Goal: Task Accomplishment & Management: Manage account settings

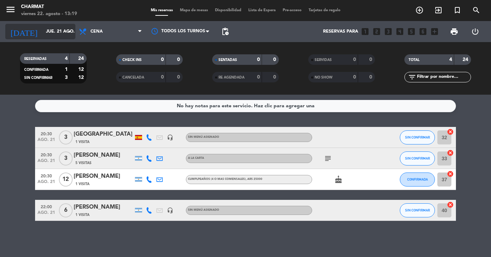
click at [71, 31] on icon "arrow_drop_down" at bounding box center [69, 31] width 8 height 8
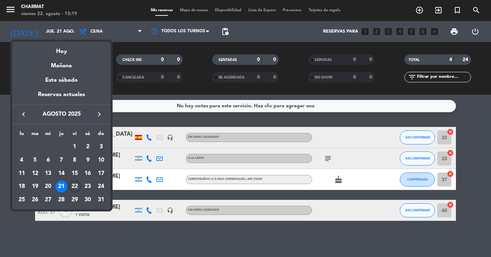
click at [73, 188] on div "22" at bounding box center [75, 187] width 12 height 12
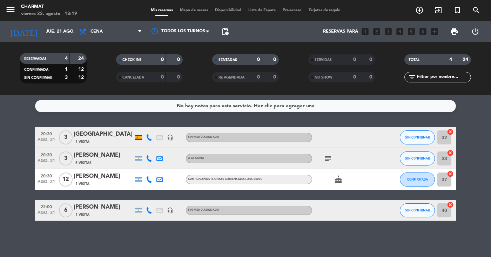
type input "vie. 22 ago."
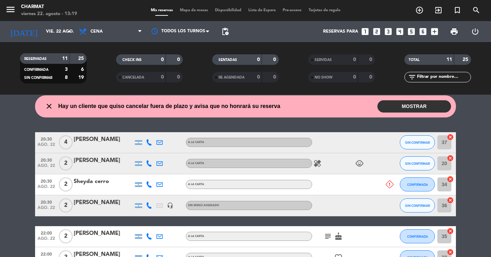
scroll to position [23, 0]
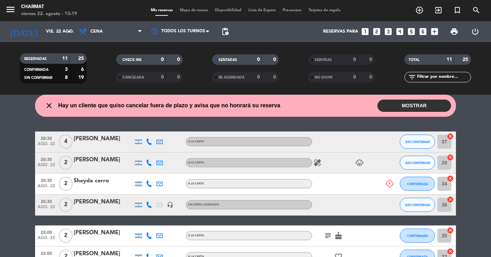
click at [421, 106] on button "MOSTRAR" at bounding box center [414, 106] width 74 height 12
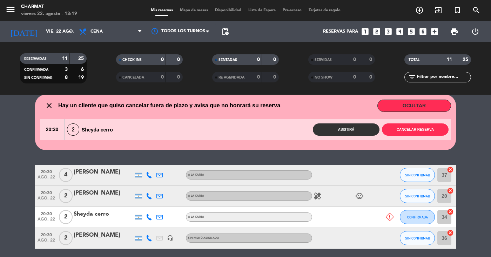
click at [48, 104] on icon "close" at bounding box center [49, 105] width 8 height 8
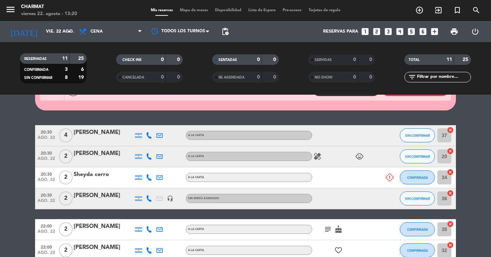
scroll to position [63, 0]
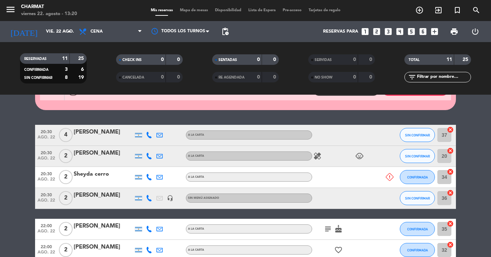
click at [317, 156] on icon "healing" at bounding box center [317, 156] width 8 height 8
click at [359, 155] on icon "child_care" at bounding box center [359, 156] width 8 height 8
click at [359, 158] on icon "child_care" at bounding box center [359, 156] width 8 height 8
click at [355, 163] on div "healing child_care 1" at bounding box center [343, 156] width 63 height 21
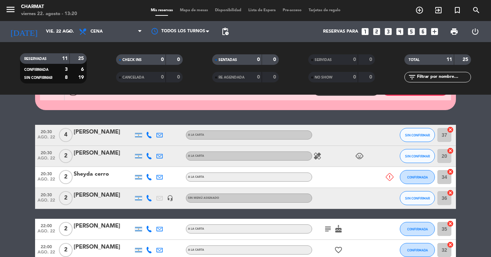
click at [317, 155] on icon "healing" at bounding box center [317, 156] width 8 height 8
click at [329, 157] on div "healing Huevo y leche child_care" at bounding box center [343, 156] width 63 height 21
click at [148, 157] on icon at bounding box center [149, 156] width 6 height 6
click at [164, 147] on span at bounding box center [167, 145] width 6 height 6
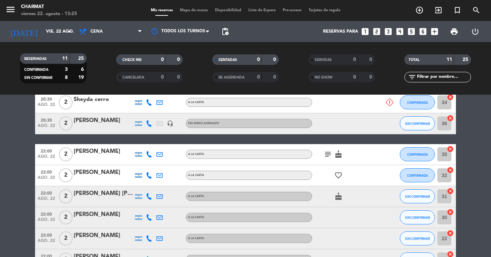
scroll to position [138, 0]
click at [340, 175] on icon "favorite_border" at bounding box center [338, 175] width 8 height 8
click at [317, 185] on div "favorite_border ANIVERSARIO" at bounding box center [343, 175] width 63 height 21
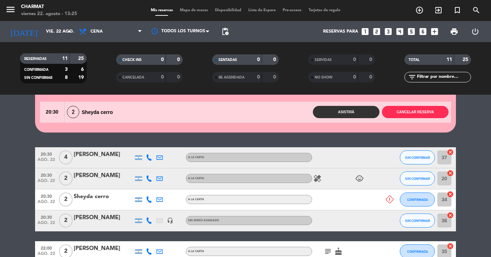
scroll to position [34, 0]
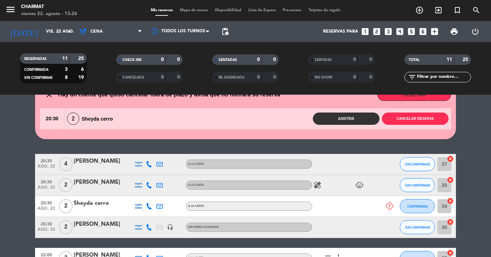
click at [376, 31] on icon "looks_two" at bounding box center [376, 31] width 9 height 9
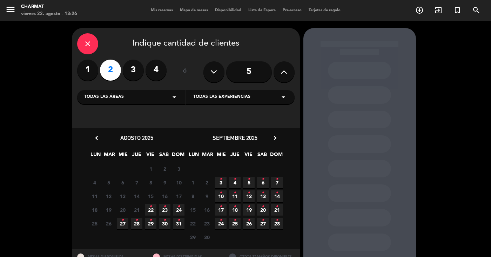
click at [110, 69] on label "2" at bounding box center [110, 70] width 21 height 21
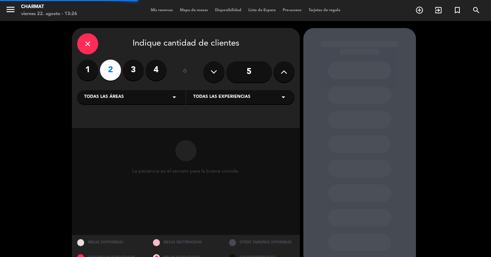
click at [110, 69] on label "2" at bounding box center [110, 70] width 21 height 21
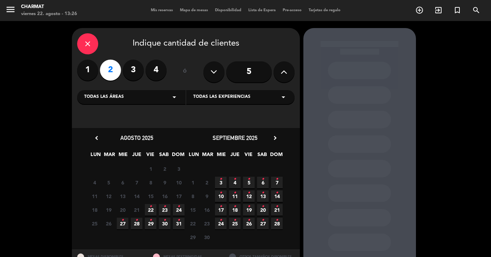
click at [150, 210] on icon "•" at bounding box center [150, 206] width 2 height 11
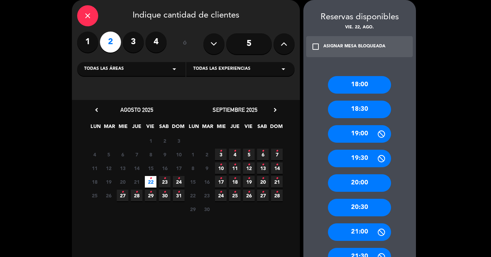
click at [352, 206] on div "20:30" at bounding box center [359, 208] width 63 height 18
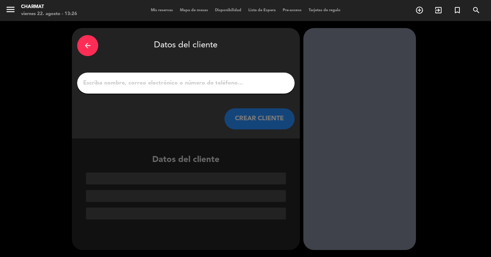
click at [205, 77] on div at bounding box center [185, 83] width 217 height 21
click at [198, 82] on input "1" at bounding box center [185, 83] width 207 height 10
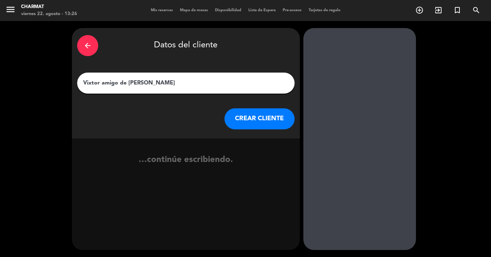
type input "Vixtor amigo de [PERSON_NAME]"
click at [238, 113] on button "CREAR CLIENTE" at bounding box center [259, 118] width 70 height 21
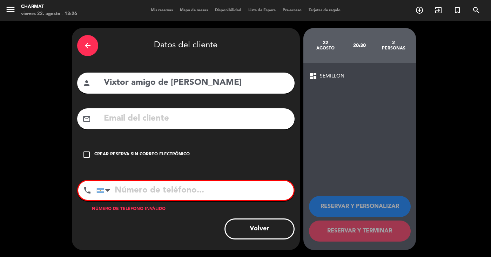
click at [123, 84] on input "Vixtor amigo de [PERSON_NAME]" at bounding box center [196, 83] width 186 height 14
click at [114, 81] on input "Vixtor amigo de [PERSON_NAME]" at bounding box center [196, 83] width 186 height 14
type input "[PERSON_NAME] amigo de [PERSON_NAME]"
click at [117, 190] on input "tel" at bounding box center [194, 190] width 197 height 19
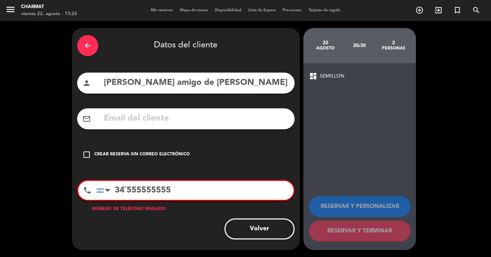
click at [124, 192] on input "34`555555555" at bounding box center [194, 190] width 197 height 19
click at [163, 193] on input "34555555555" at bounding box center [194, 190] width 197 height 19
click at [175, 192] on input "34555555555" at bounding box center [194, 190] width 197 height 19
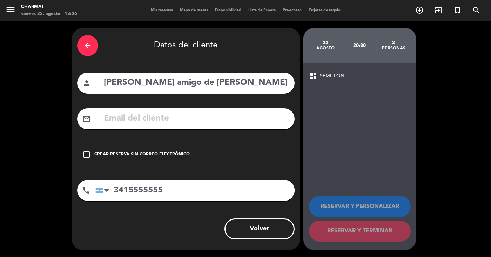
type input "3415555555"
click at [340, 143] on div "dashboard SEMILLON RESERVAR Y PERSONALIZAR RESERVAR Y TERMINAR" at bounding box center [359, 156] width 113 height 187
click at [88, 156] on icon "check_box_outline_blank" at bounding box center [86, 154] width 8 height 8
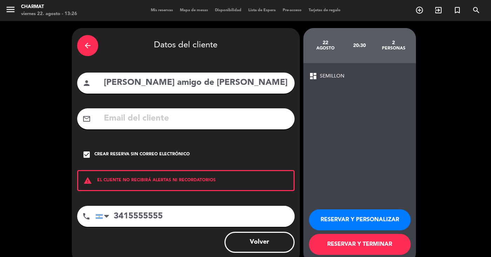
click at [325, 246] on button "RESERVAR Y TERMINAR" at bounding box center [360, 244] width 102 height 21
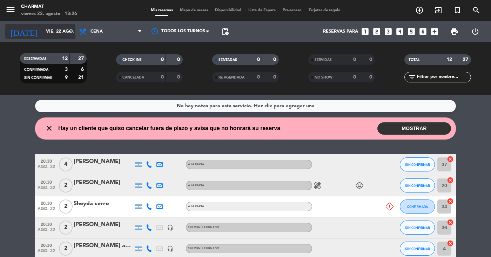
click at [67, 31] on icon "arrow_drop_down" at bounding box center [69, 31] width 8 height 8
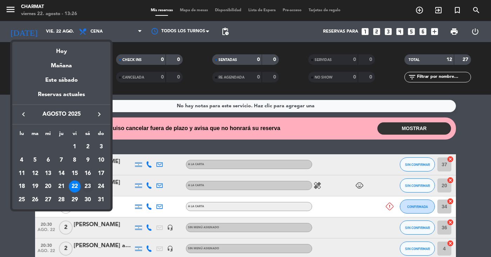
click at [86, 185] on div "23" at bounding box center [88, 187] width 12 height 12
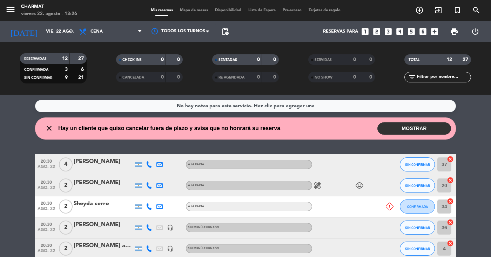
type input "sáb. 23 ago."
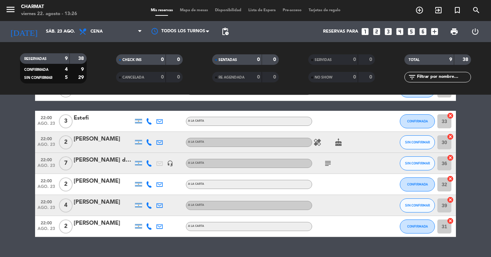
scroll to position [89, 0]
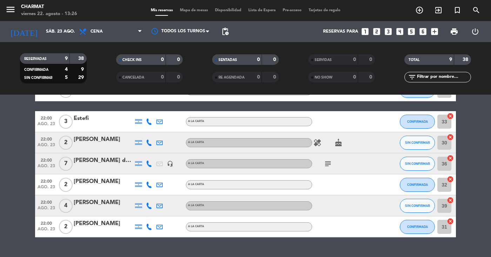
click at [449, 157] on icon "cancel" at bounding box center [450, 158] width 7 height 7
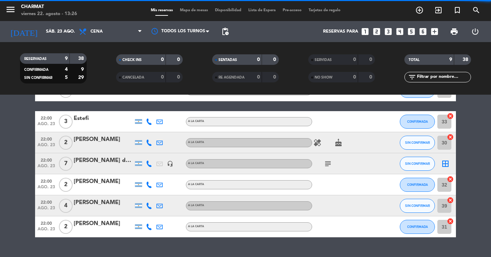
click at [449, 157] on div "border_all" at bounding box center [445, 163] width 21 height 21
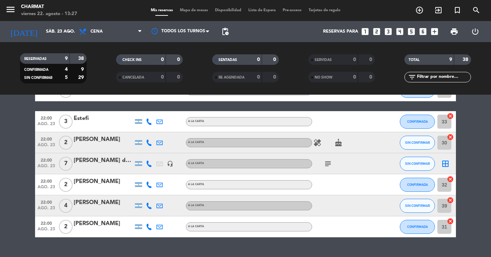
click at [325, 163] on icon "subject" at bounding box center [328, 164] width 8 height 8
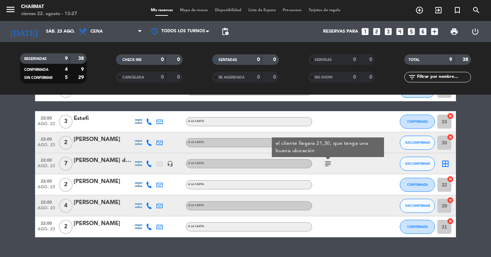
click at [89, 158] on div "[PERSON_NAME] de [GEOGRAPHIC_DATA]" at bounding box center [104, 160] width 60 height 9
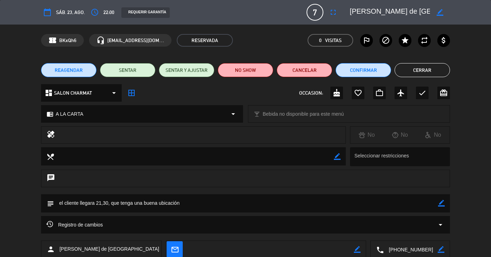
click at [295, 71] on button "Cancelar" at bounding box center [304, 70] width 55 height 14
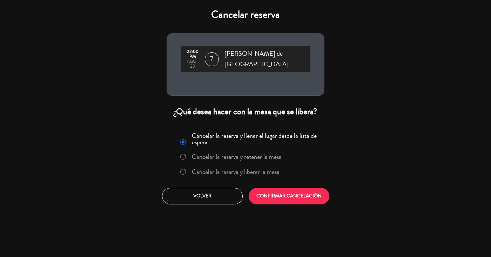
click at [183, 169] on input "Cancelar la reserva y liberar la mesa" at bounding box center [182, 171] width 5 height 5
radio input "true"
click at [275, 191] on button "CONFIRMAR CANCELACIÓN" at bounding box center [289, 196] width 81 height 16
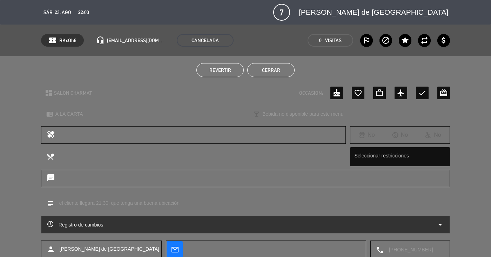
click at [264, 74] on button "Cerrar" at bounding box center [270, 70] width 47 height 14
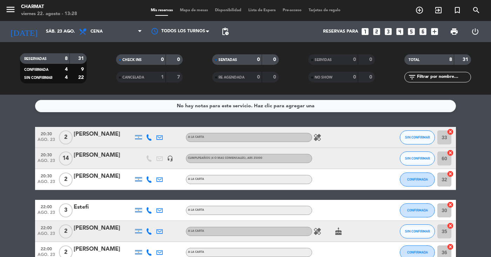
scroll to position [0, 0]
click at [66, 31] on icon "arrow_drop_down" at bounding box center [69, 31] width 8 height 8
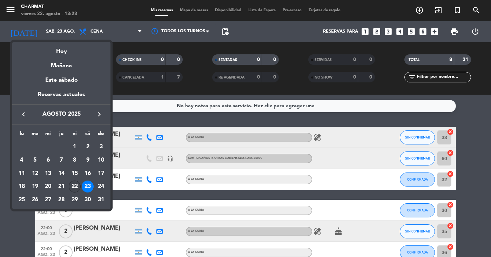
click at [72, 189] on div "22" at bounding box center [75, 187] width 12 height 12
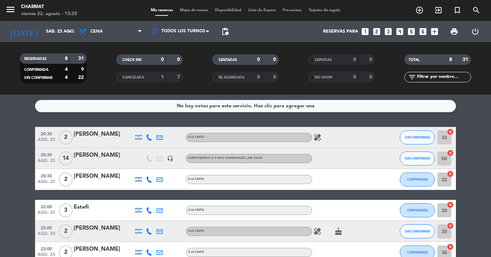
type input "vie. 22 ago."
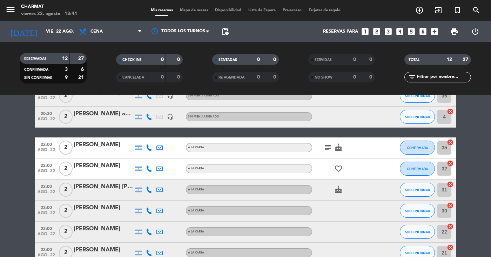
scroll to position [131, 0]
